Goal: Check status: Check status

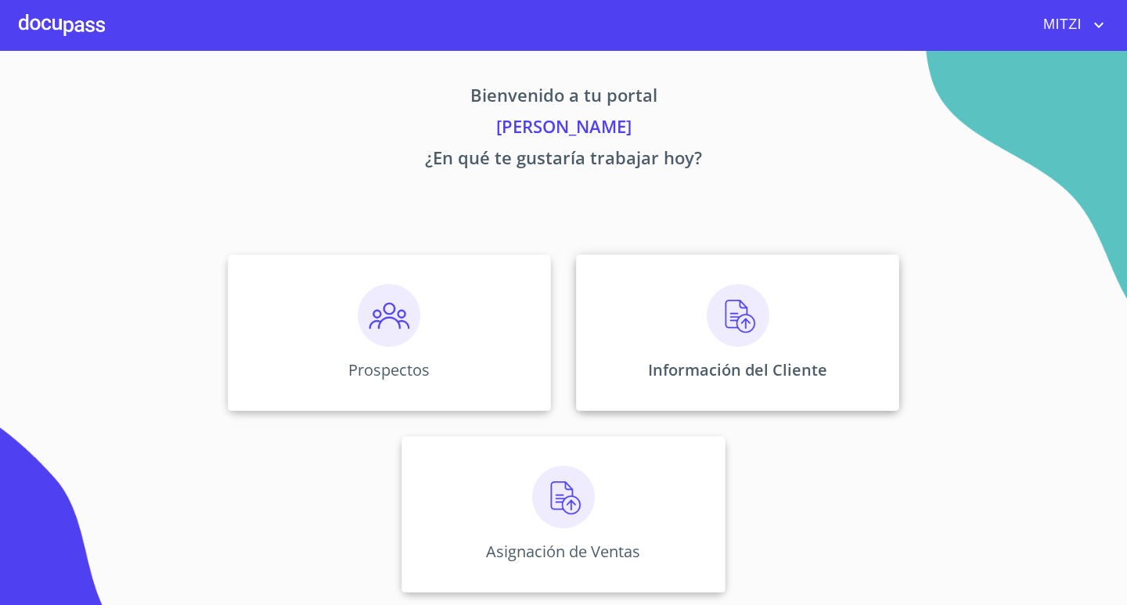
click at [698, 324] on div "Información del Cliente" at bounding box center [737, 332] width 323 height 157
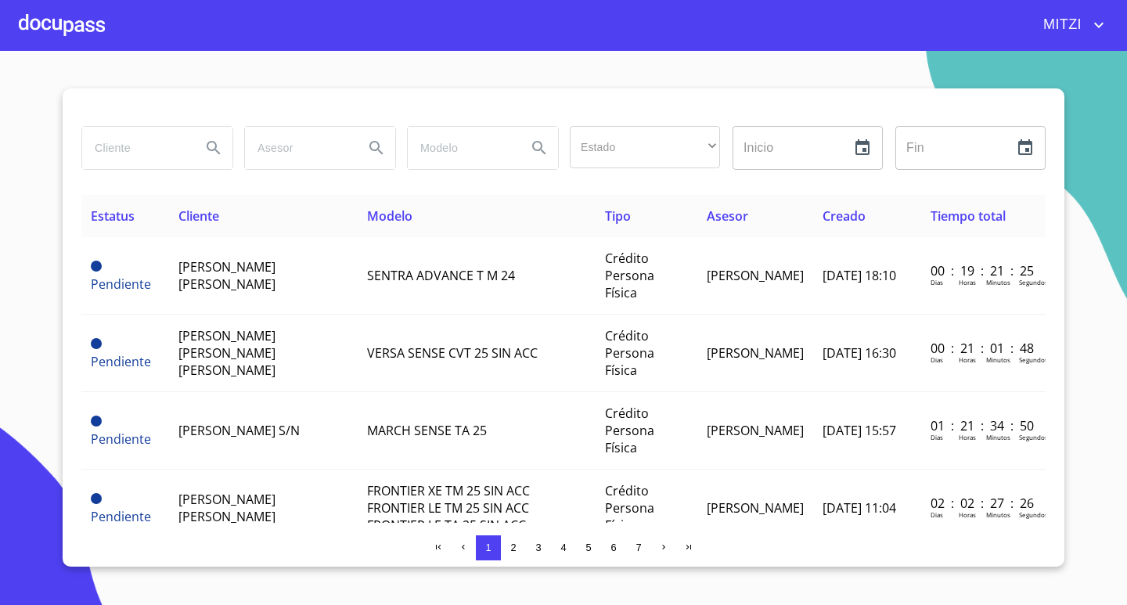
click at [125, 121] on div at bounding box center [156, 148] width 163 height 56
click at [168, 158] on input "search" at bounding box center [135, 148] width 106 height 42
type input "[PERSON_NAME]"
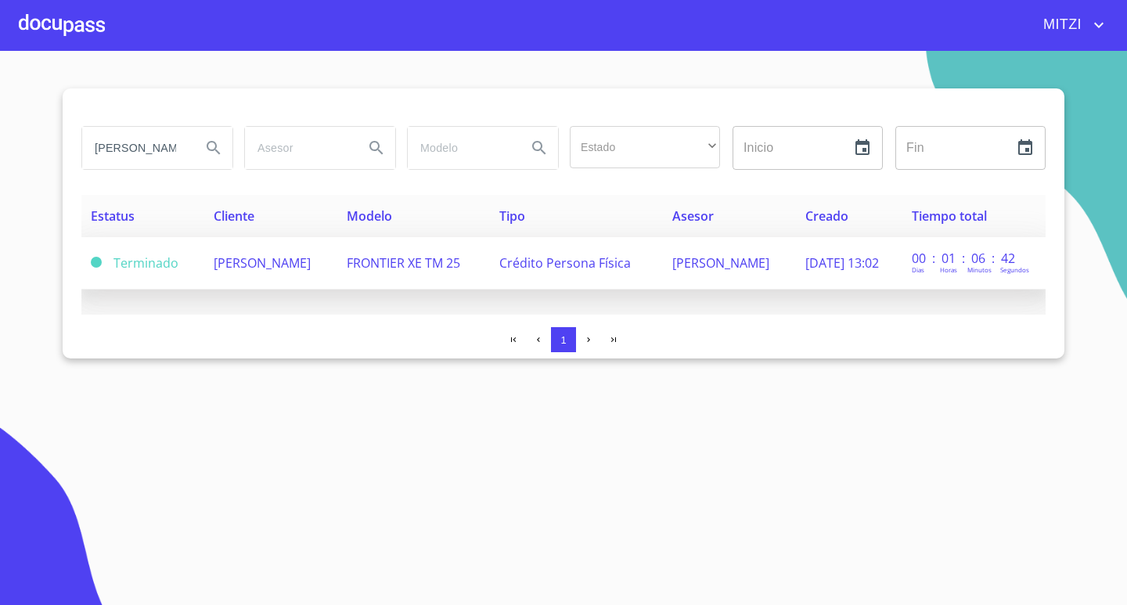
click at [328, 276] on td "GABRIELA ALDRETE NAVARRO" at bounding box center [270, 263] width 133 height 52
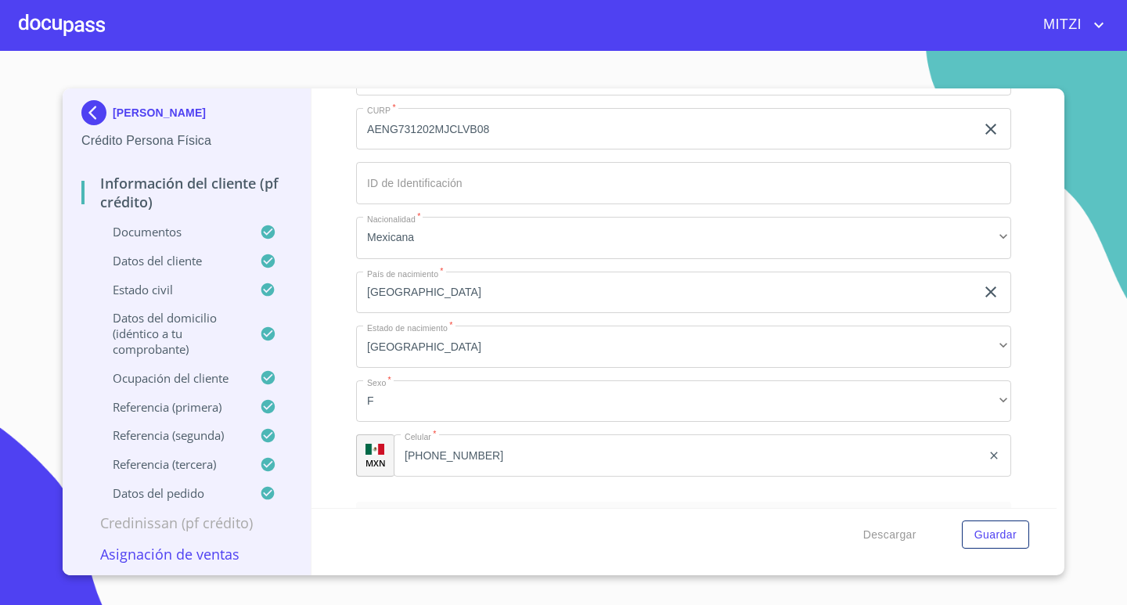
scroll to position [4933, 0]
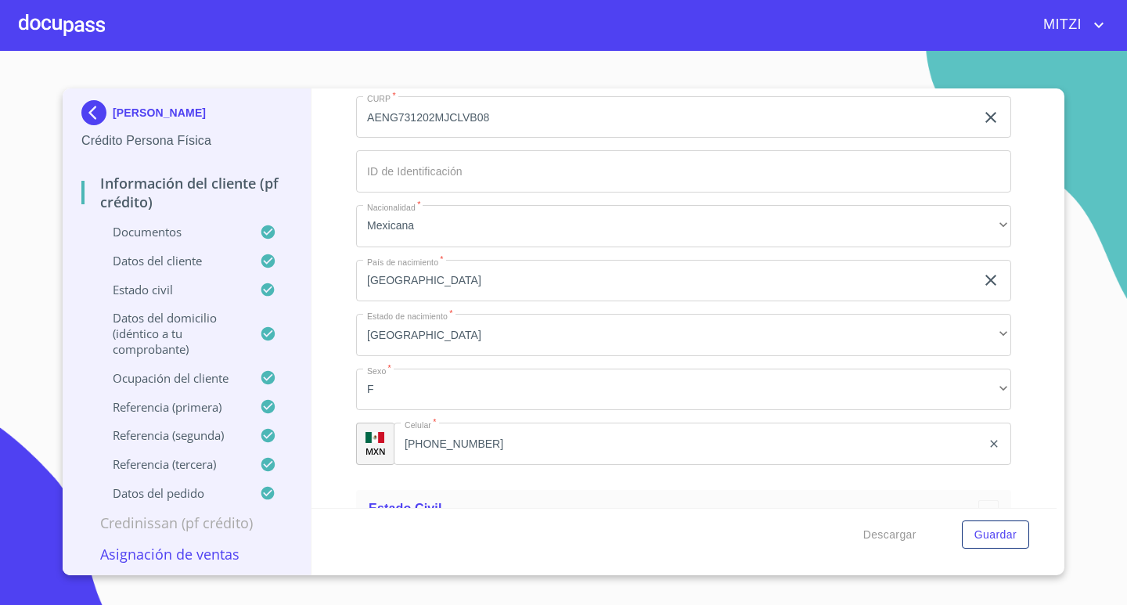
click at [500, 139] on input "AENG731202MJCLVB08" at bounding box center [665, 117] width 619 height 42
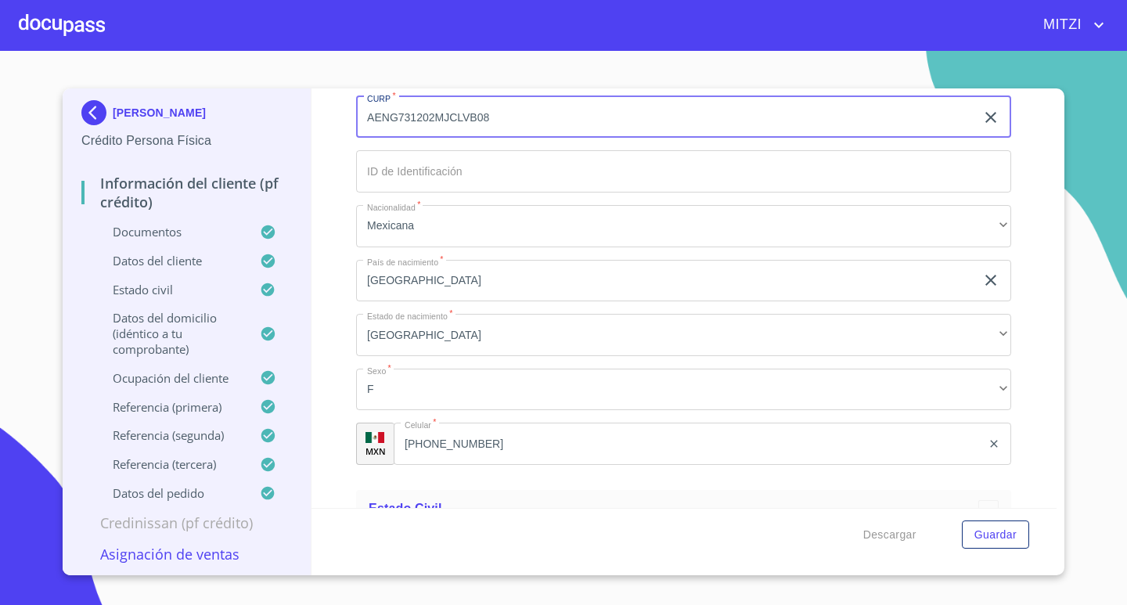
click at [500, 139] on input "AENG731202MJCLVB08" at bounding box center [665, 117] width 619 height 42
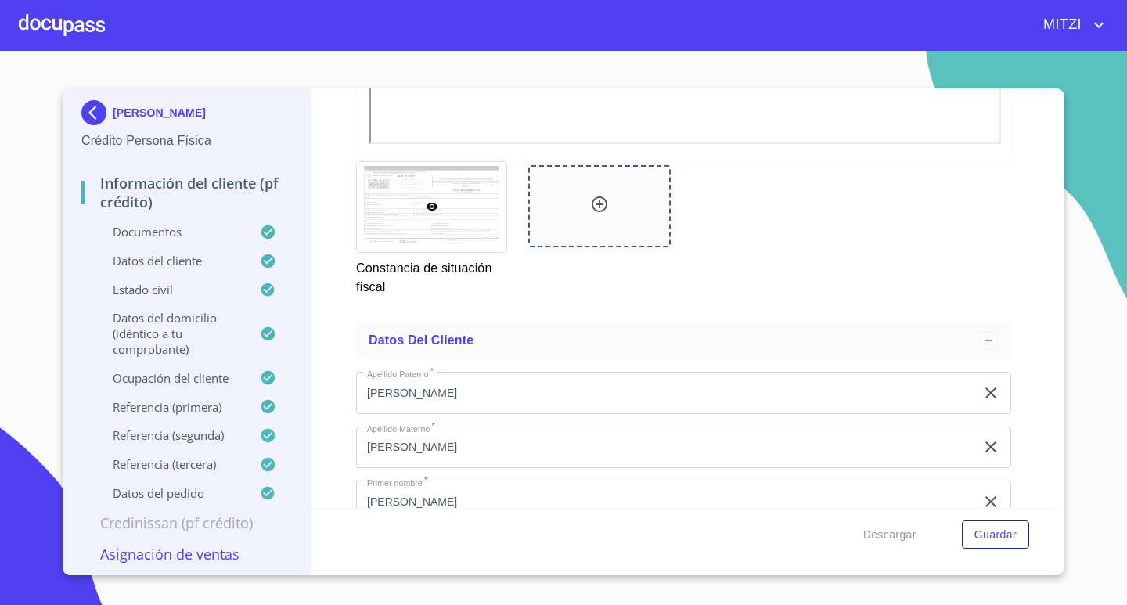
scroll to position [4306, 0]
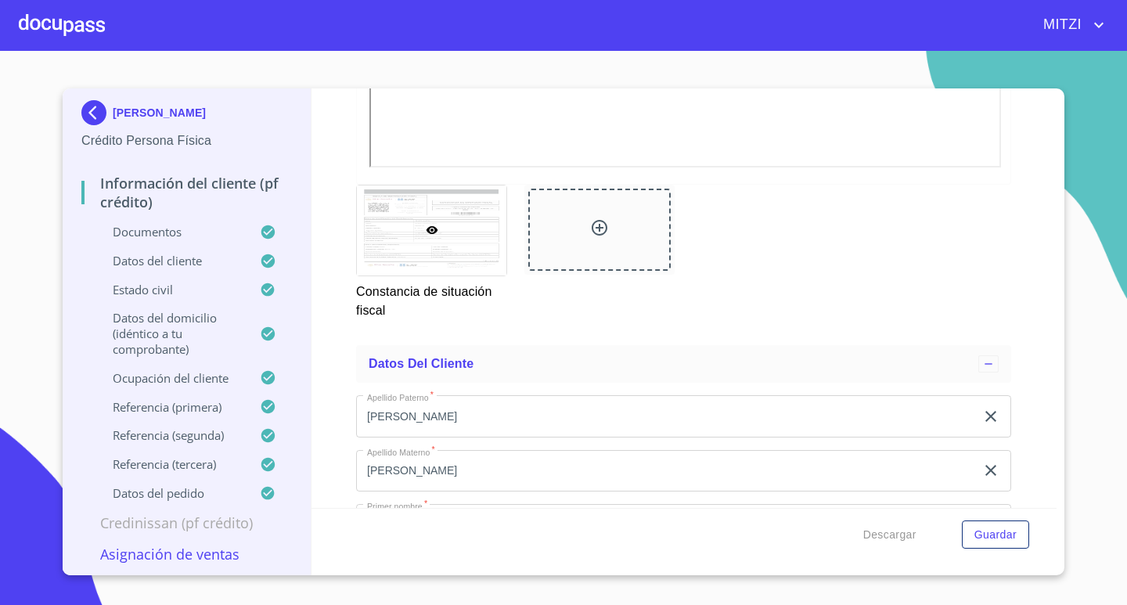
click at [323, 99] on div "Información del cliente (PF crédito) Documentos Documento de identificación.   …" at bounding box center [685, 298] width 746 height 420
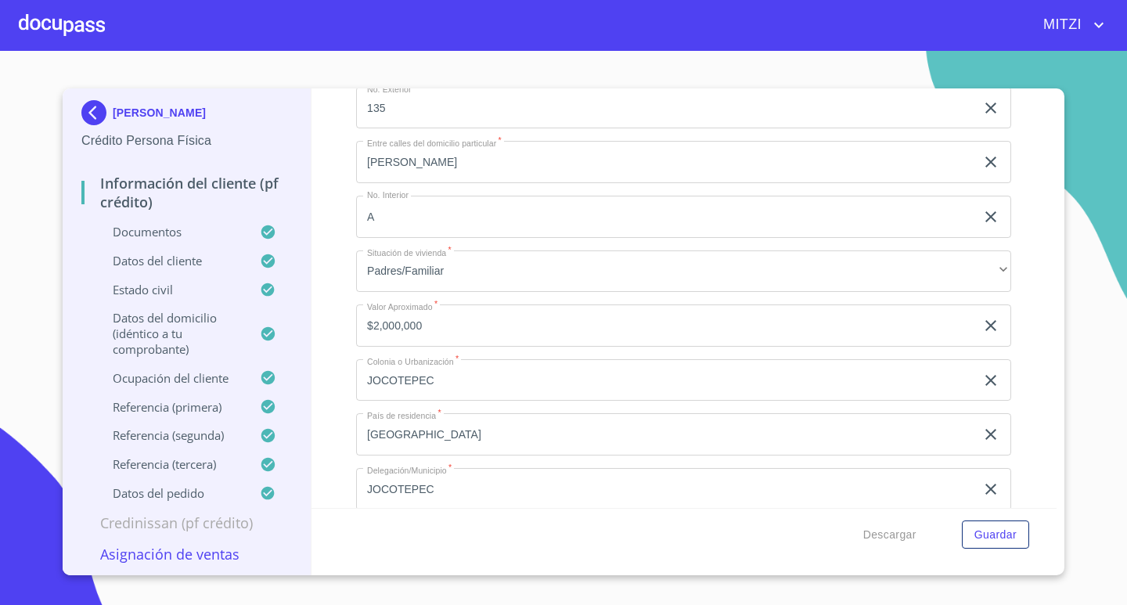
scroll to position [5559, 0]
click at [71, 25] on div at bounding box center [62, 25] width 86 height 50
